Goal: Information Seeking & Learning: Learn about a topic

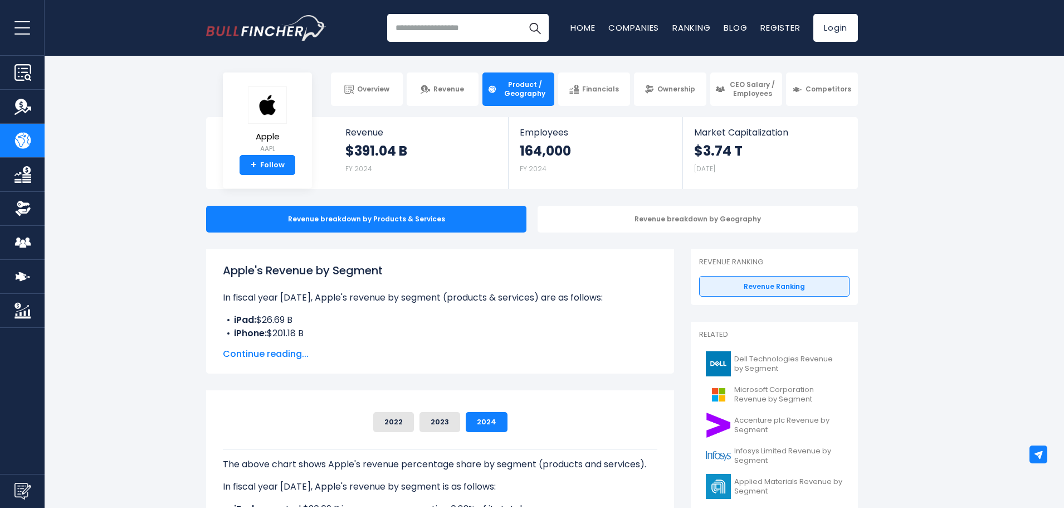
click at [275, 355] on span "Continue reading..." at bounding box center [440, 353] width 435 height 13
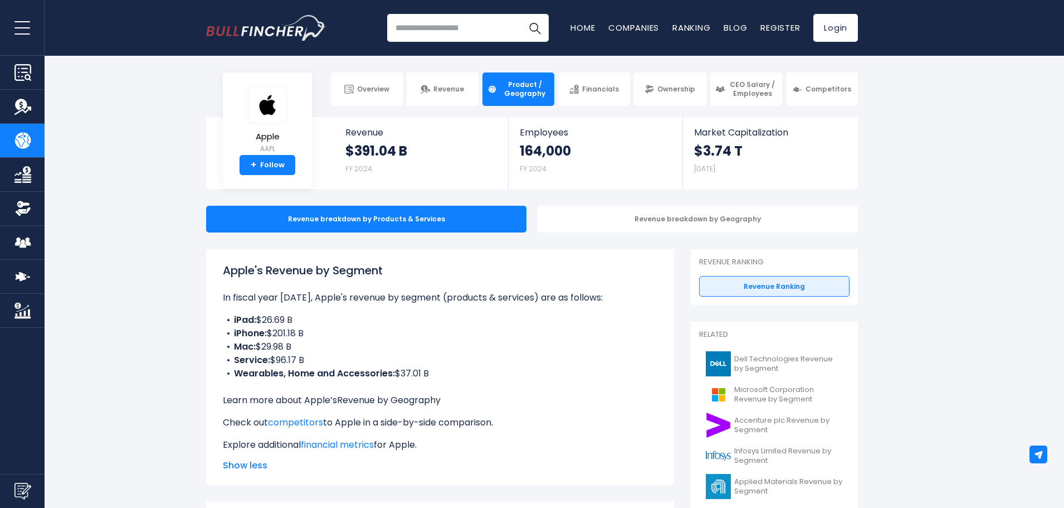
click at [386, 398] on link "Revenue by Geography" at bounding box center [389, 399] width 104 height 13
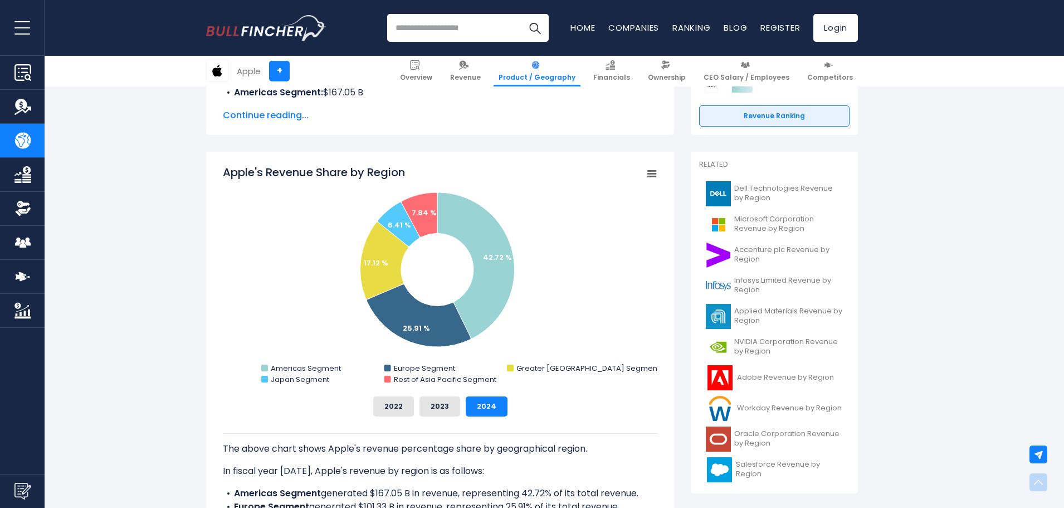
scroll to position [279, 0]
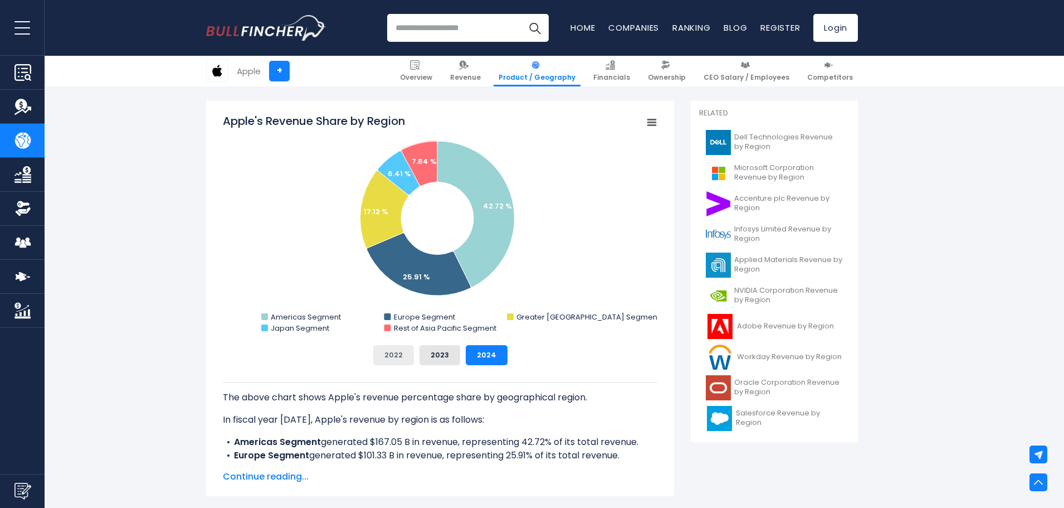
click at [402, 352] on button "2022" at bounding box center [393, 355] width 41 height 20
click at [429, 349] on button "2023" at bounding box center [440, 355] width 41 height 20
click at [466, 353] on button "2024" at bounding box center [487, 355] width 42 height 20
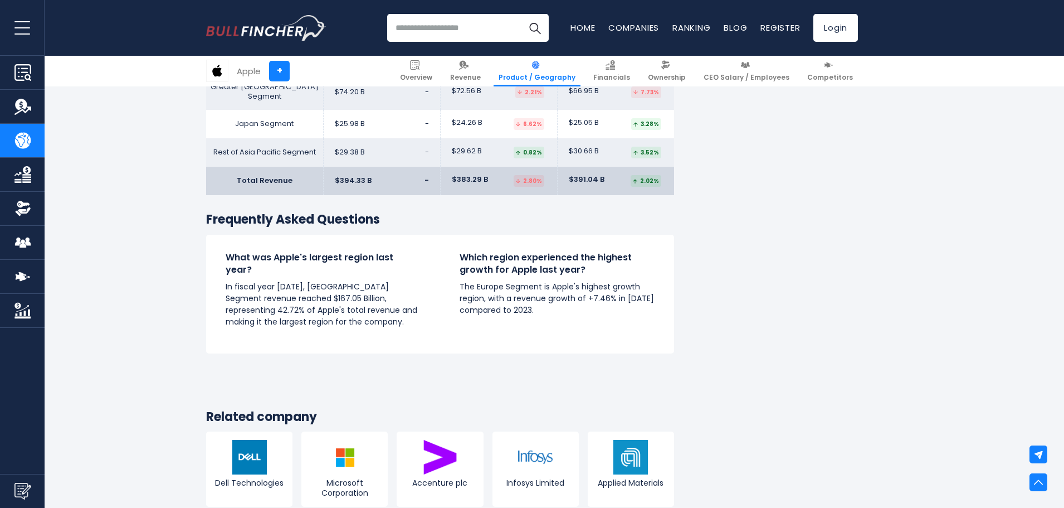
scroll to position [2006, 0]
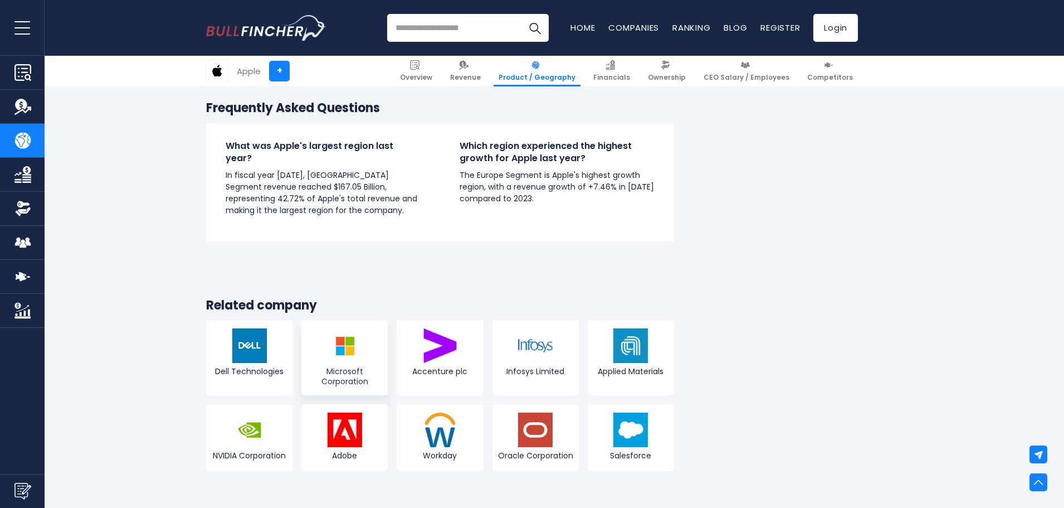
click at [374, 324] on link "Microsoft Corporation" at bounding box center [344, 357] width 86 height 75
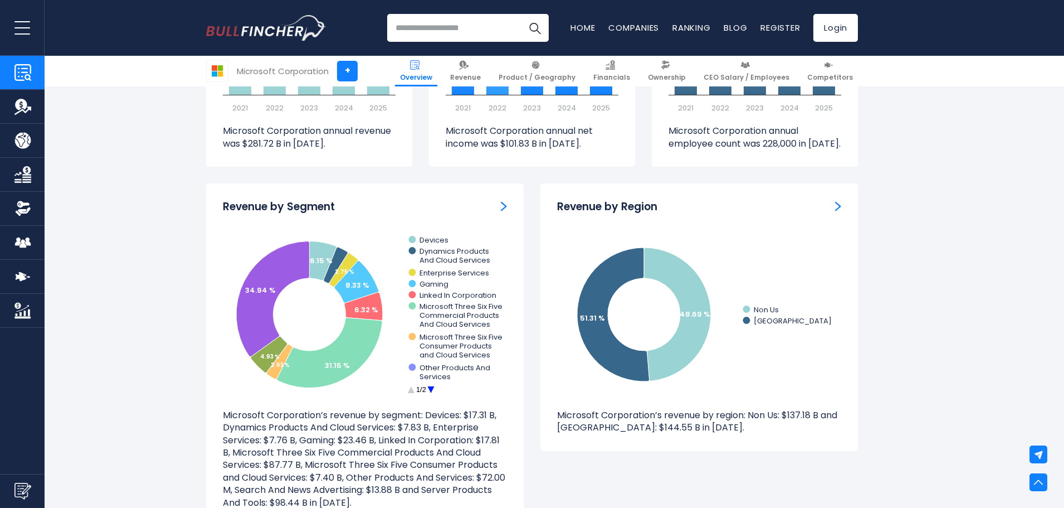
scroll to position [948, 0]
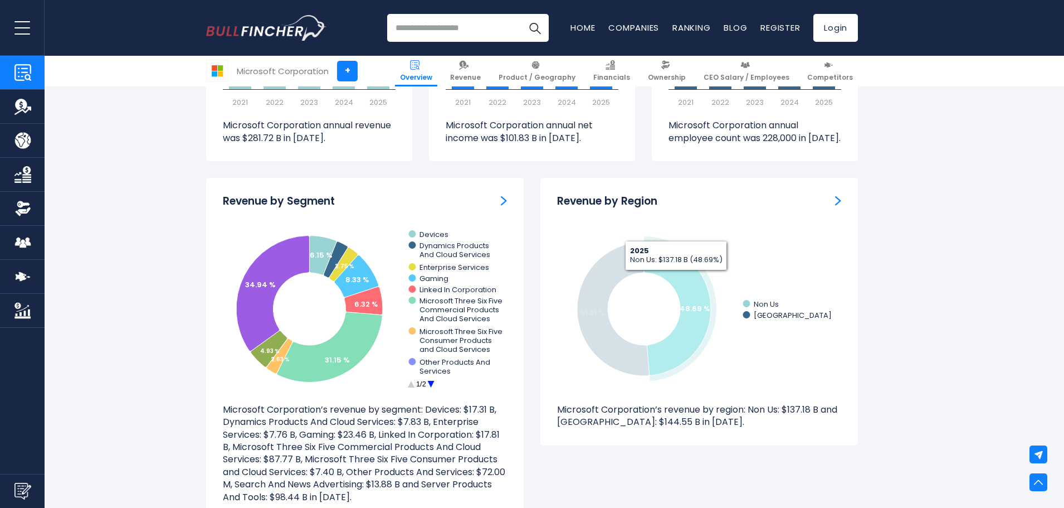
click at [678, 279] on icon at bounding box center [677, 308] width 67 height 133
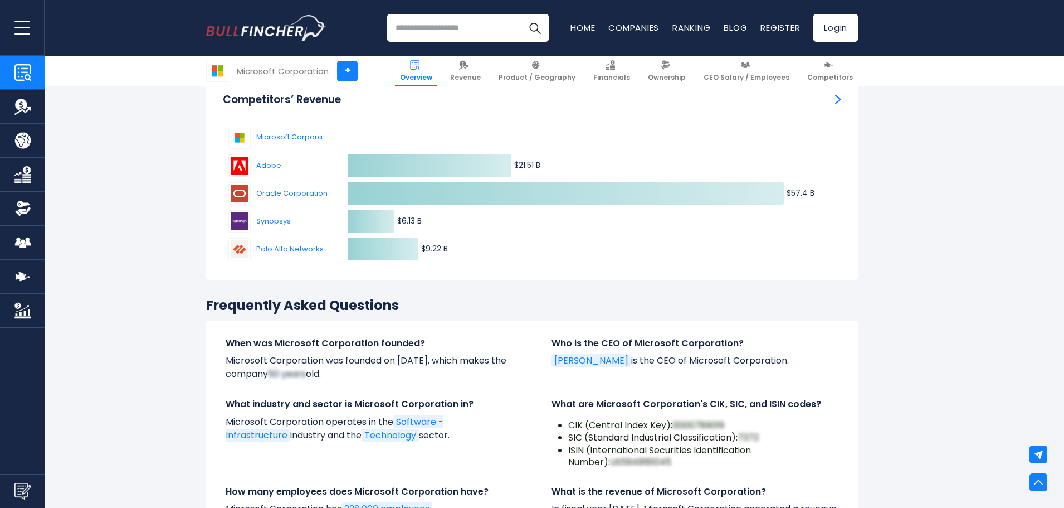
scroll to position [3512, 0]
